Goal: Information Seeking & Learning: Learn about a topic

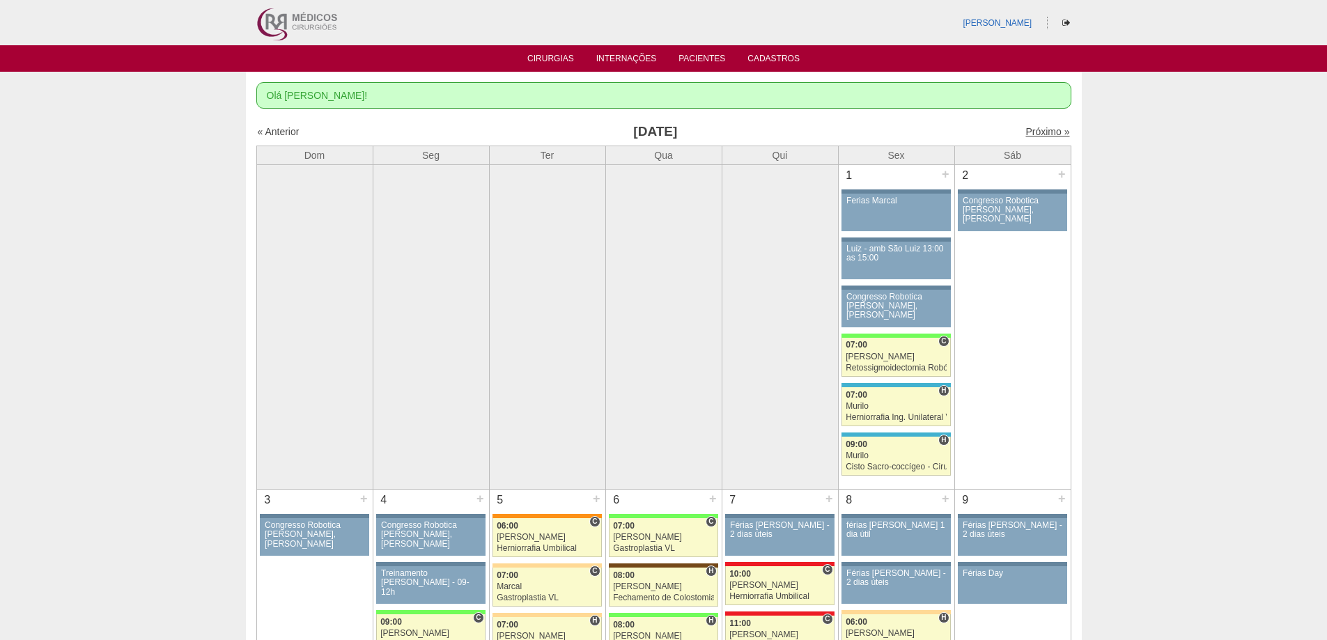
click at [1049, 132] on link "Próximo »" at bounding box center [1047, 131] width 44 height 11
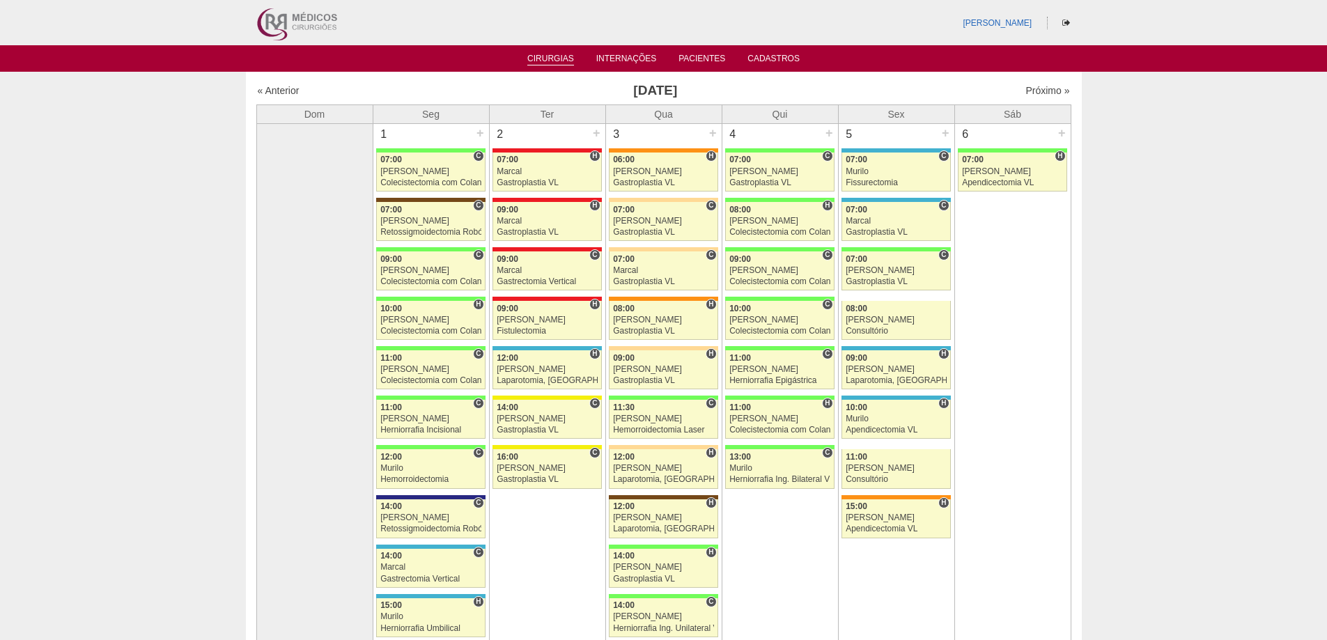
click at [571, 58] on link "Cirurgias" at bounding box center [550, 60] width 47 height 12
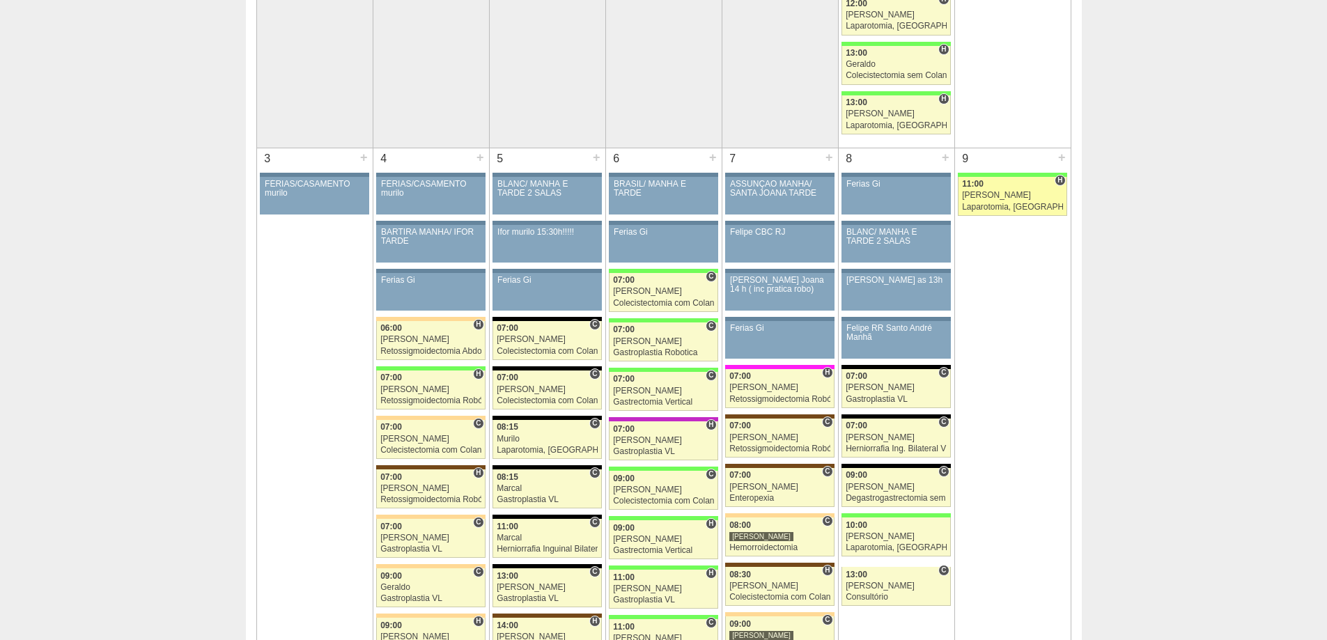
scroll to position [836, 0]
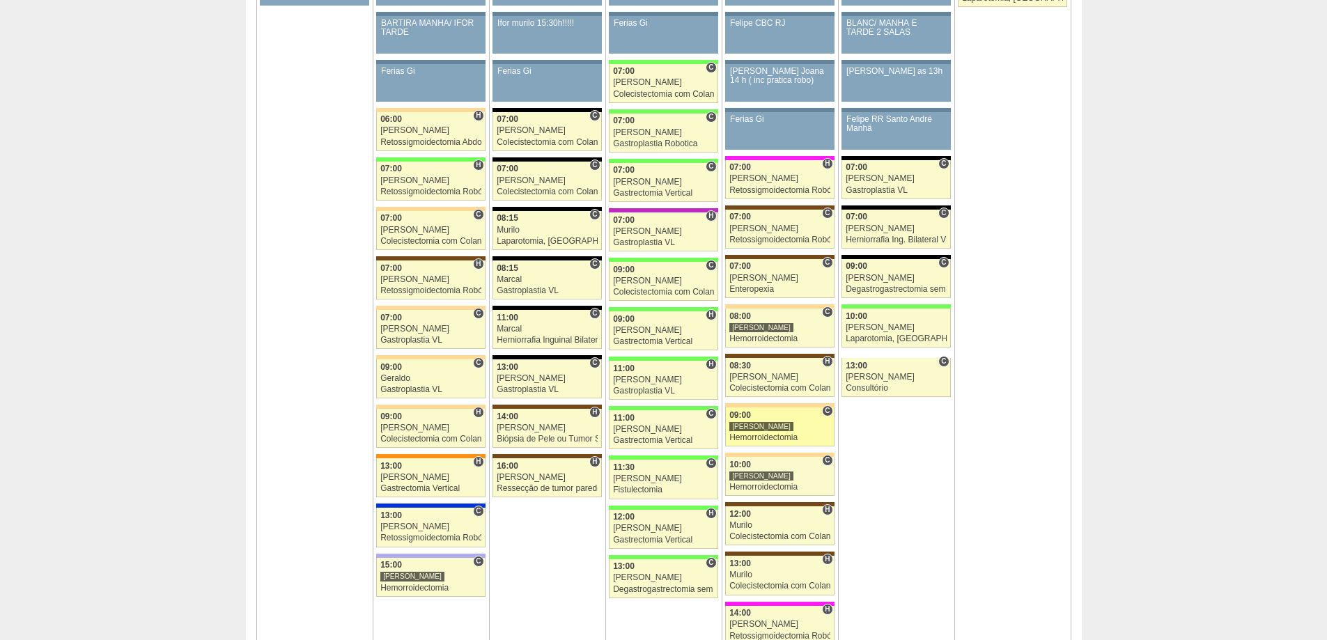
click at [769, 442] on div "Hemorroidectomia" at bounding box center [779, 437] width 101 height 9
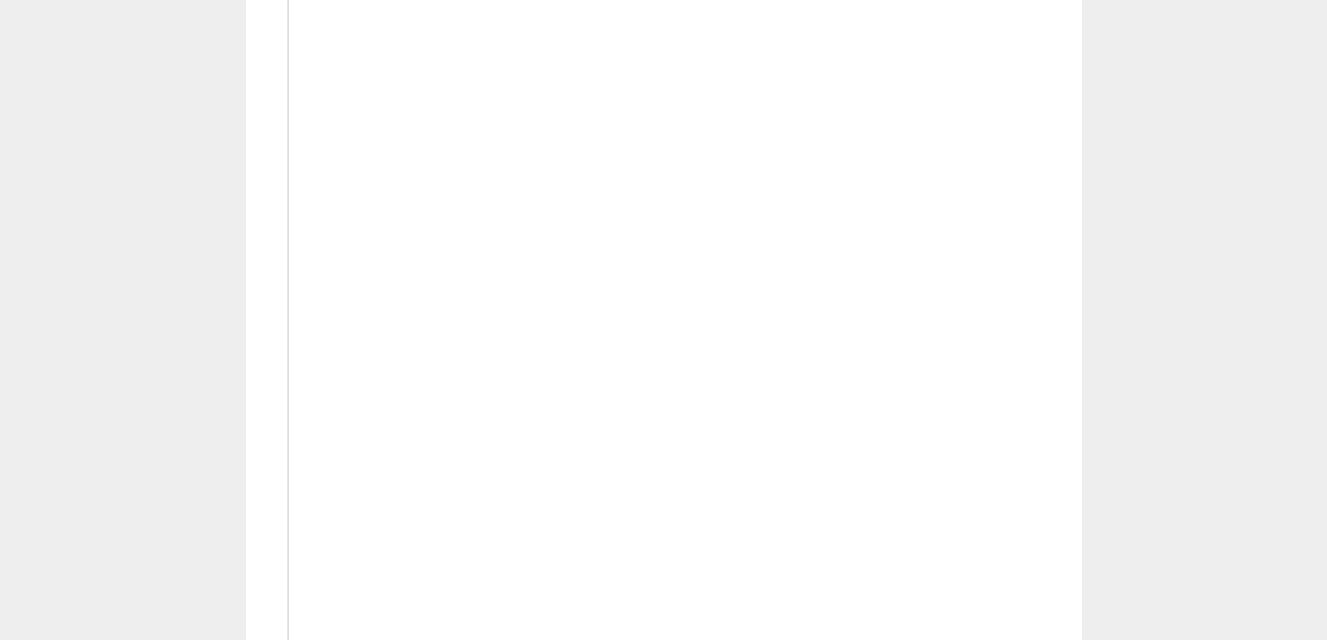
scroll to position [2437, 0]
